Goal: Navigation & Orientation: Go to known website

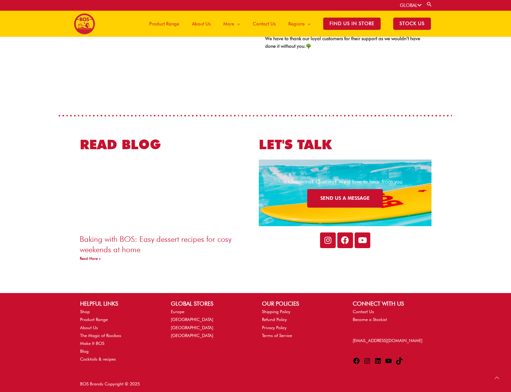
scroll to position [990, 0]
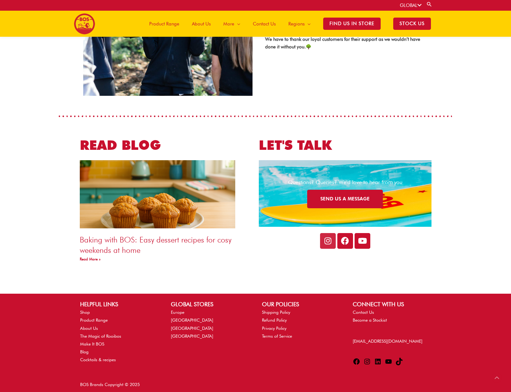
click at [327, 240] on icon at bounding box center [328, 241] width 8 height 8
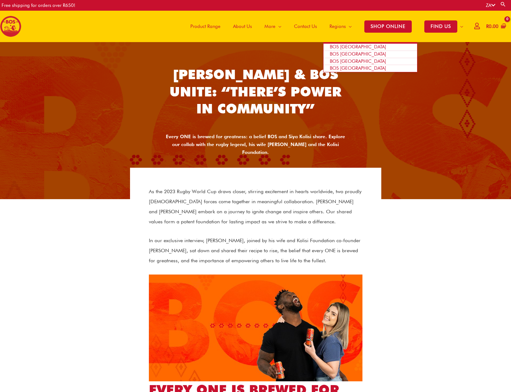
click at [346, 53] on span "BOS [GEOGRAPHIC_DATA]" at bounding box center [358, 54] width 56 height 6
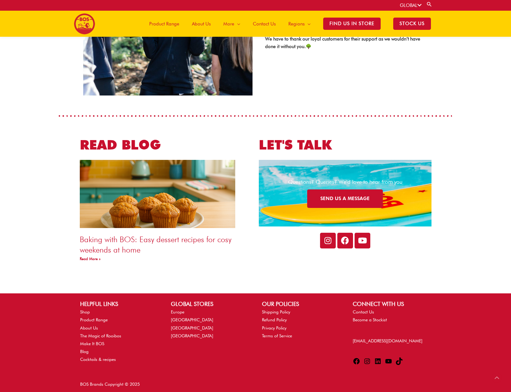
scroll to position [990, 0]
